Goal: Check status

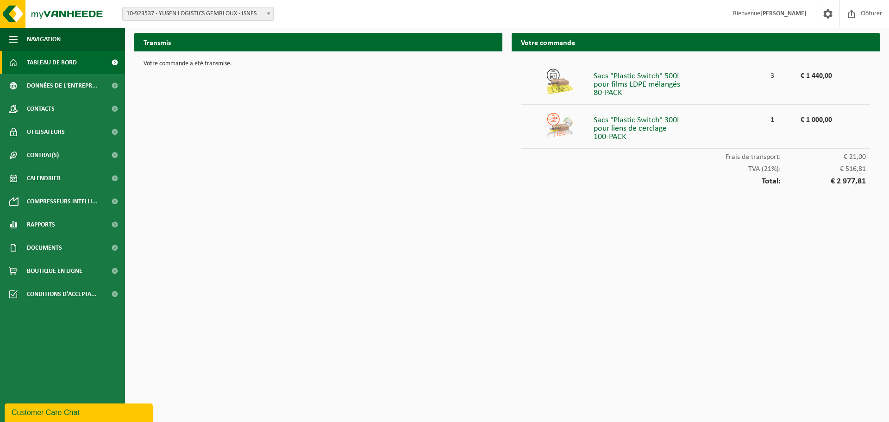
click at [52, 61] on span "Tableau de bord" at bounding box center [52, 62] width 50 height 23
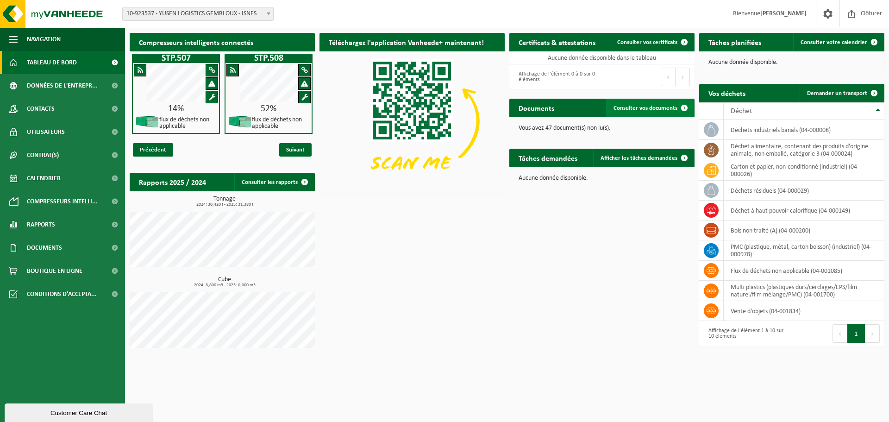
click at [638, 108] on span "Consulter vos documents" at bounding box center [645, 108] width 64 height 6
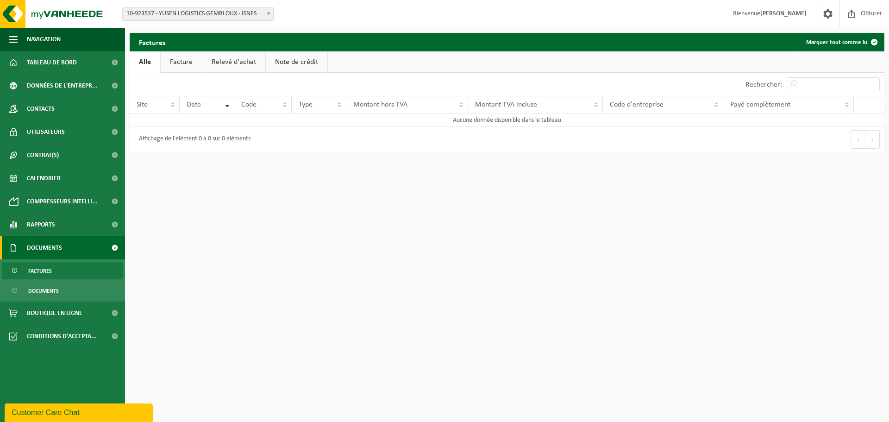
click at [182, 59] on link "Facture" at bounding box center [181, 61] width 41 height 21
click at [246, 60] on link "Relevé d'achat" at bounding box center [234, 61] width 63 height 21
click at [289, 60] on link "Note de crédit" at bounding box center [298, 61] width 62 height 21
click at [231, 60] on link "Relevé d'achat" at bounding box center [233, 61] width 63 height 21
click at [186, 61] on link "Facture" at bounding box center [180, 61] width 41 height 21
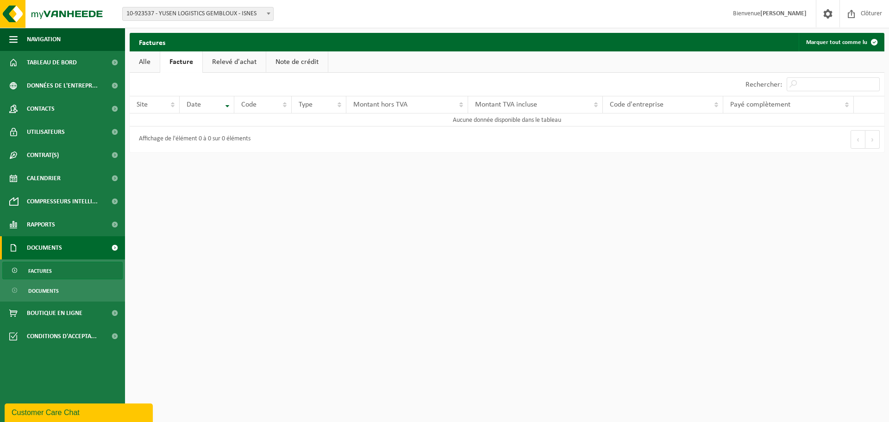
click at [147, 64] on link "Alle" at bounding box center [145, 61] width 30 height 21
